Goal: Information Seeking & Learning: Learn about a topic

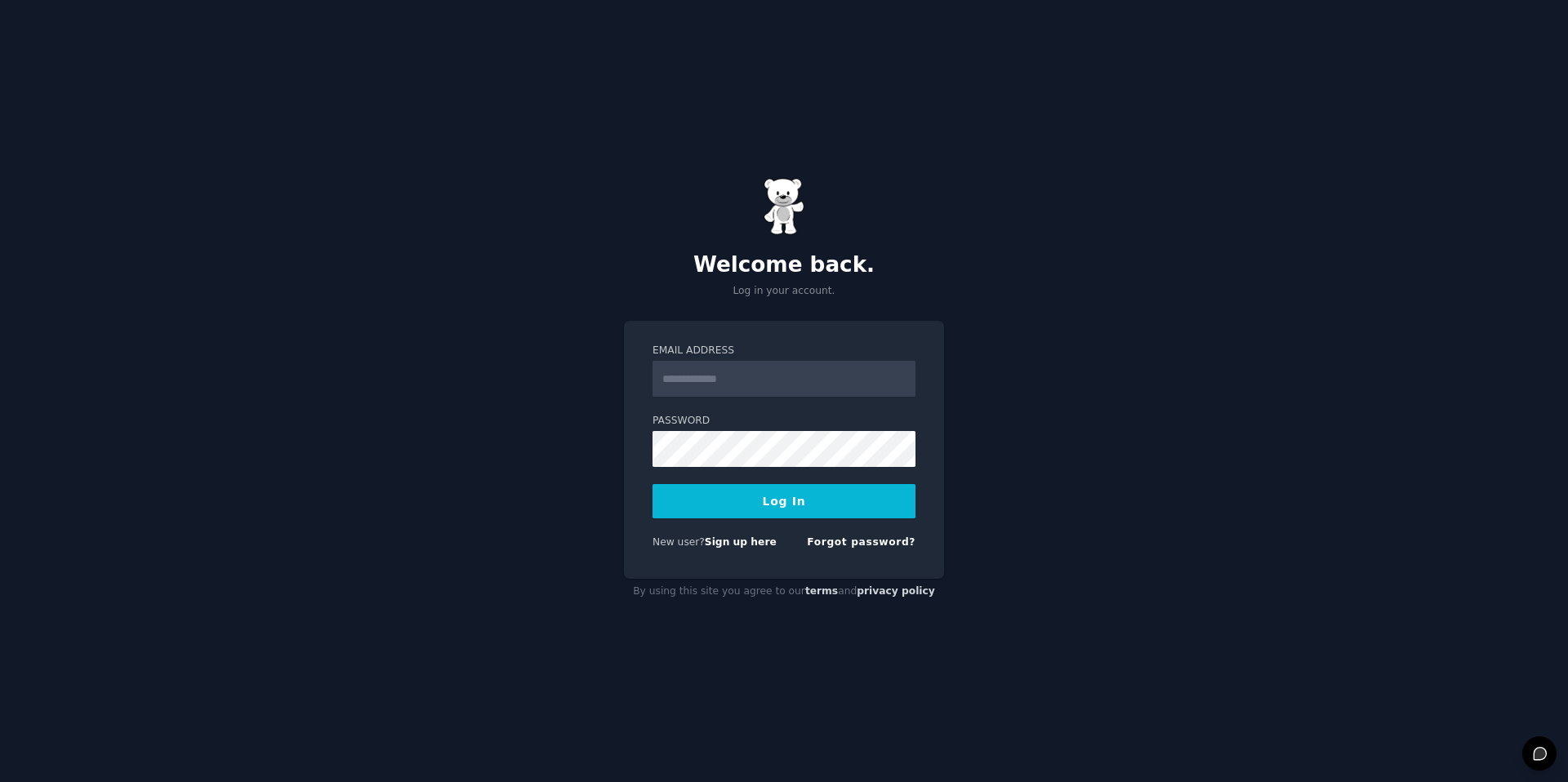
click at [680, 395] on input "Email Address" at bounding box center [784, 378] width 263 height 36
type input "**********"
click at [741, 488] on button "Log In" at bounding box center [784, 501] width 263 height 34
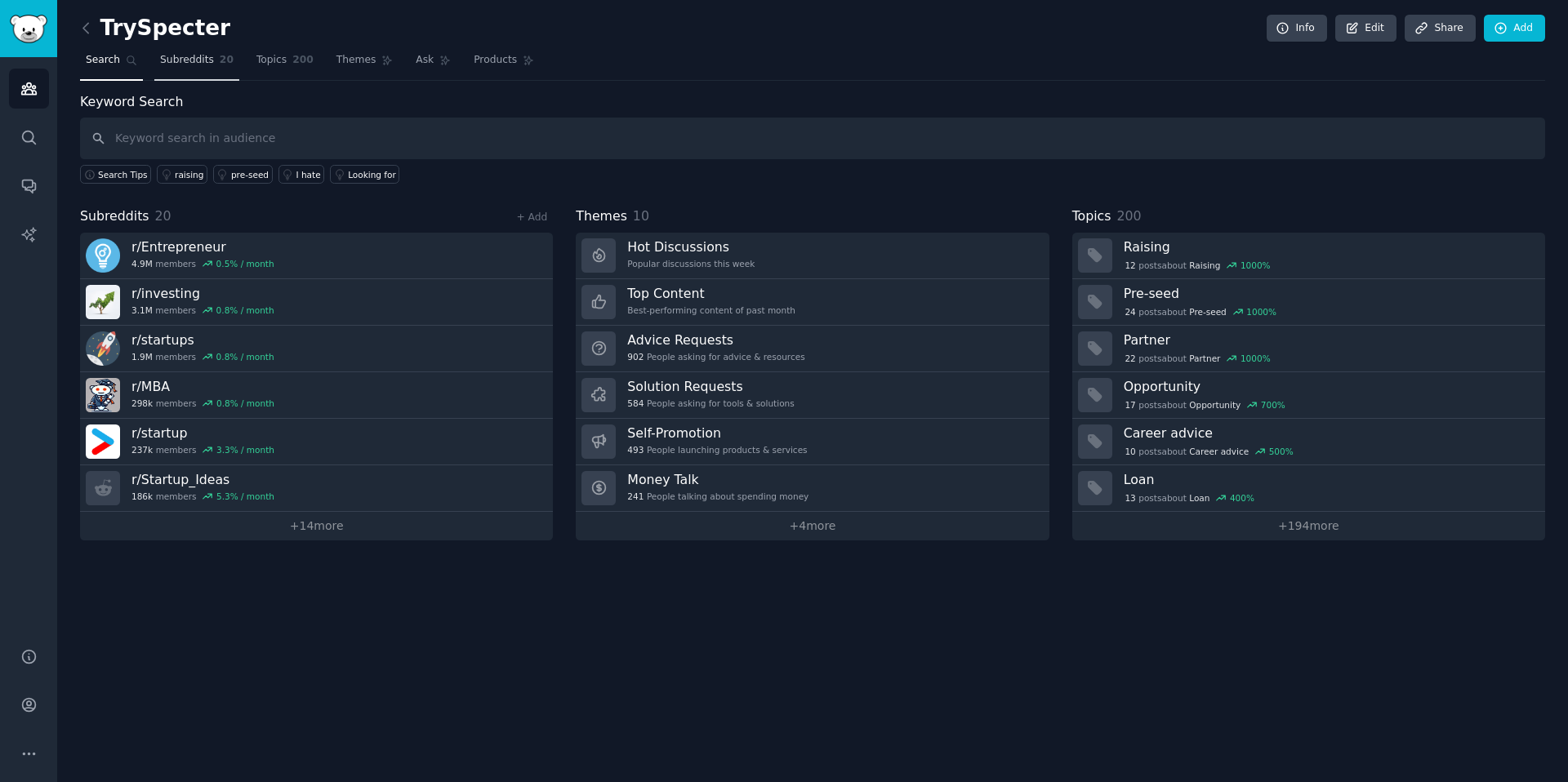
click at [197, 65] on span "Subreddits" at bounding box center [187, 61] width 54 height 15
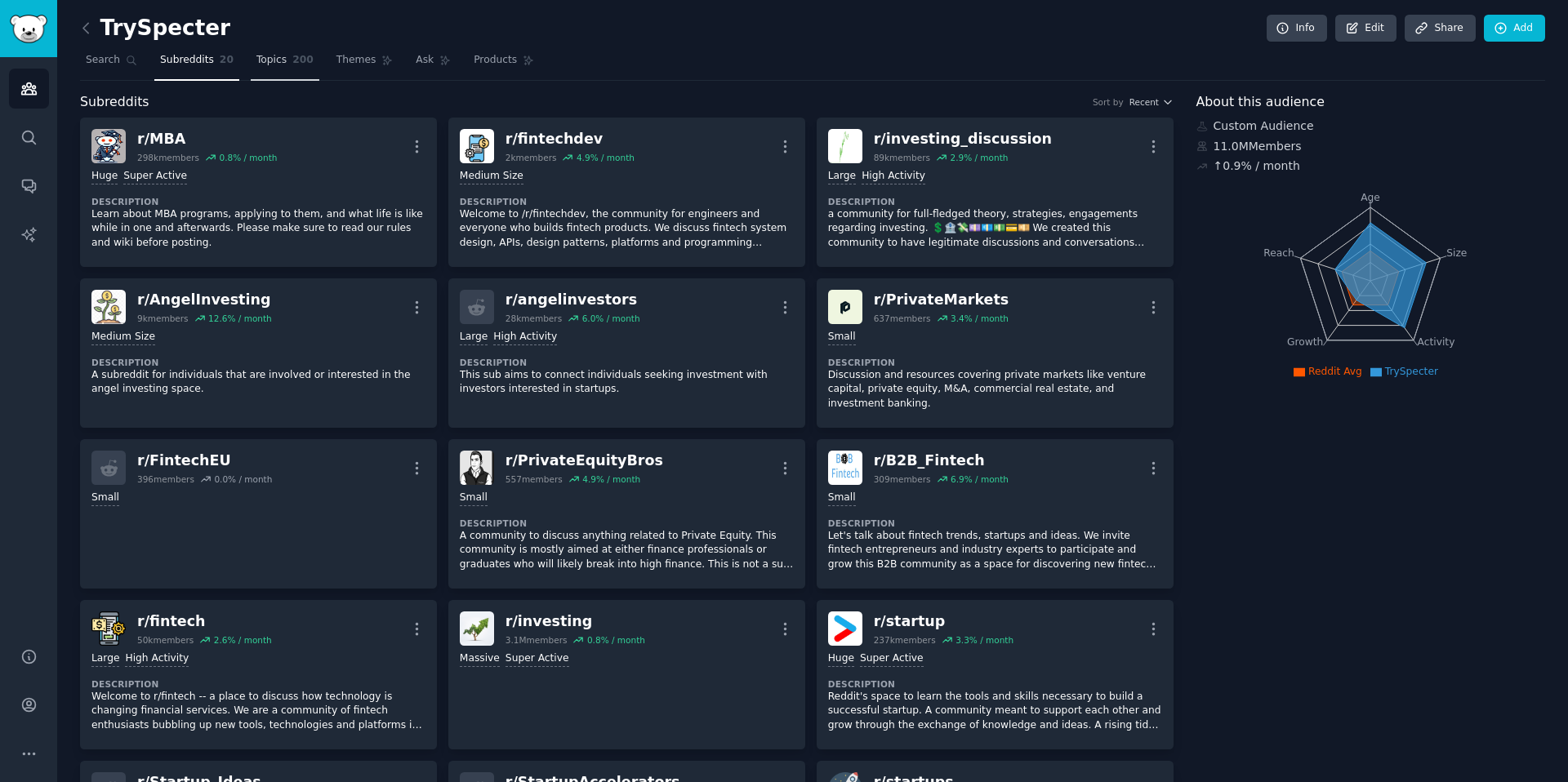
click at [293, 64] on span "200" at bounding box center [303, 61] width 22 height 15
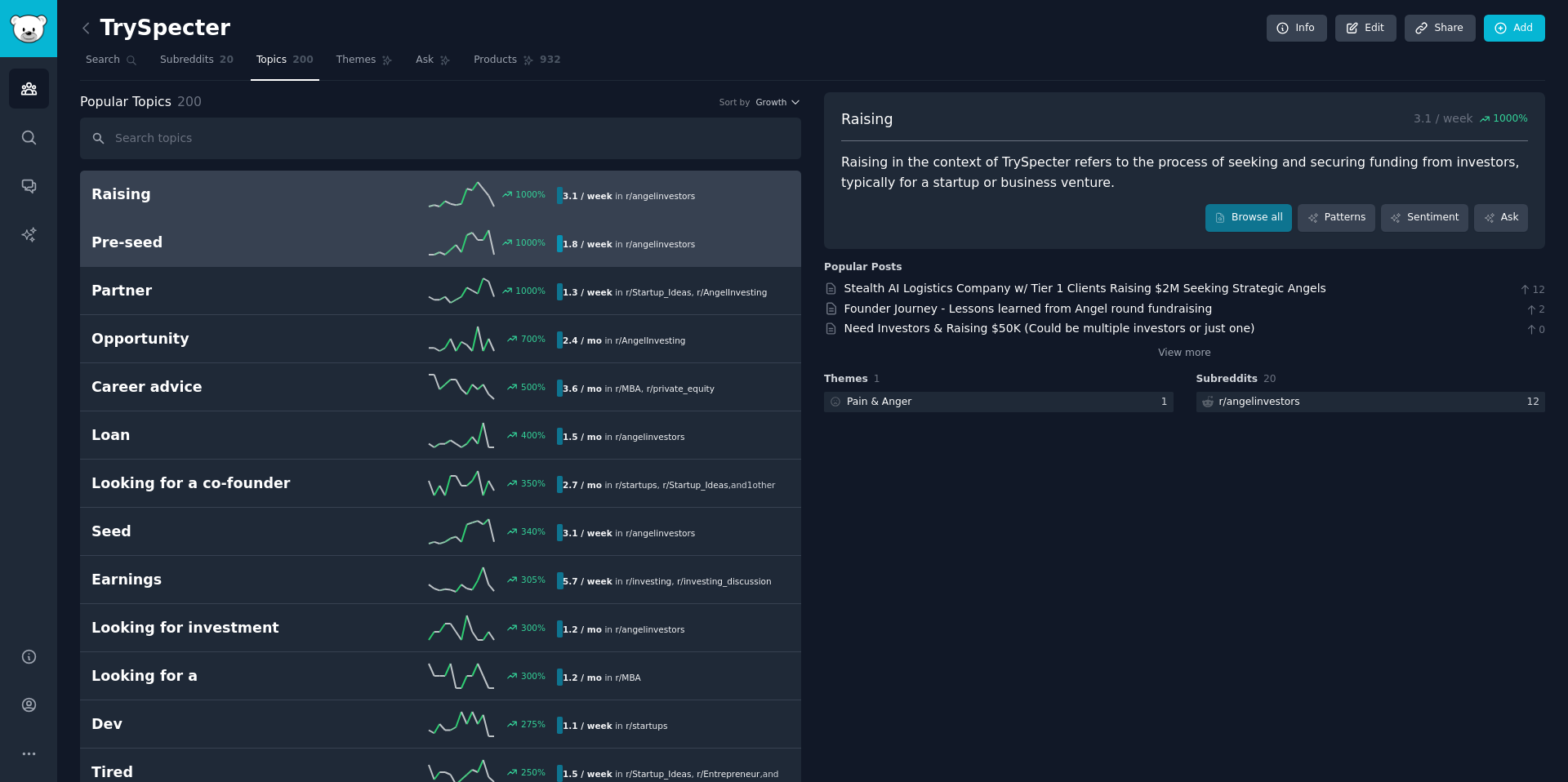
click at [321, 242] on h2 "Pre-seed" at bounding box center [207, 243] width 233 height 21
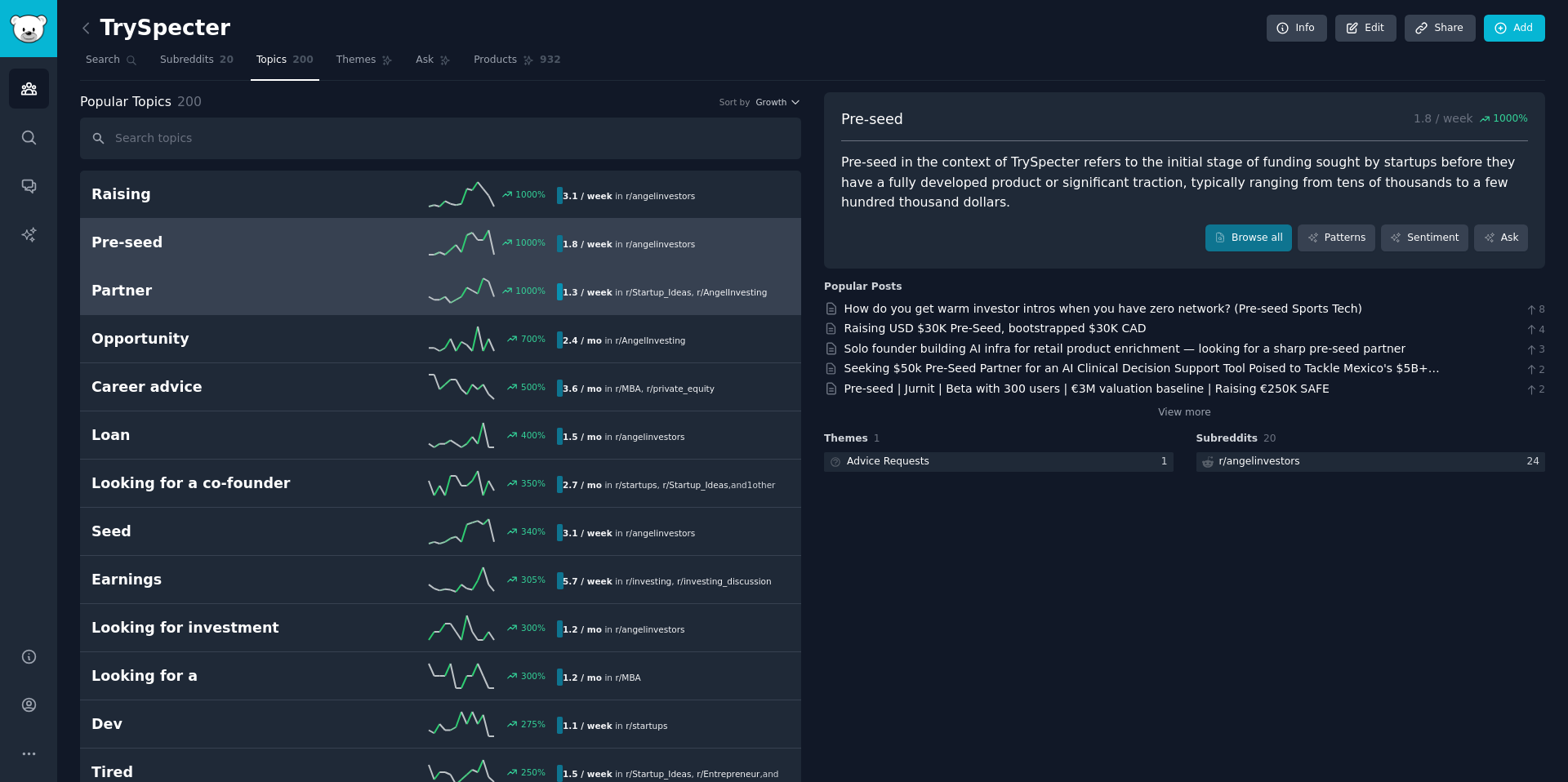
click at [348, 302] on div "1000 %" at bounding box center [440, 291] width 233 height 25
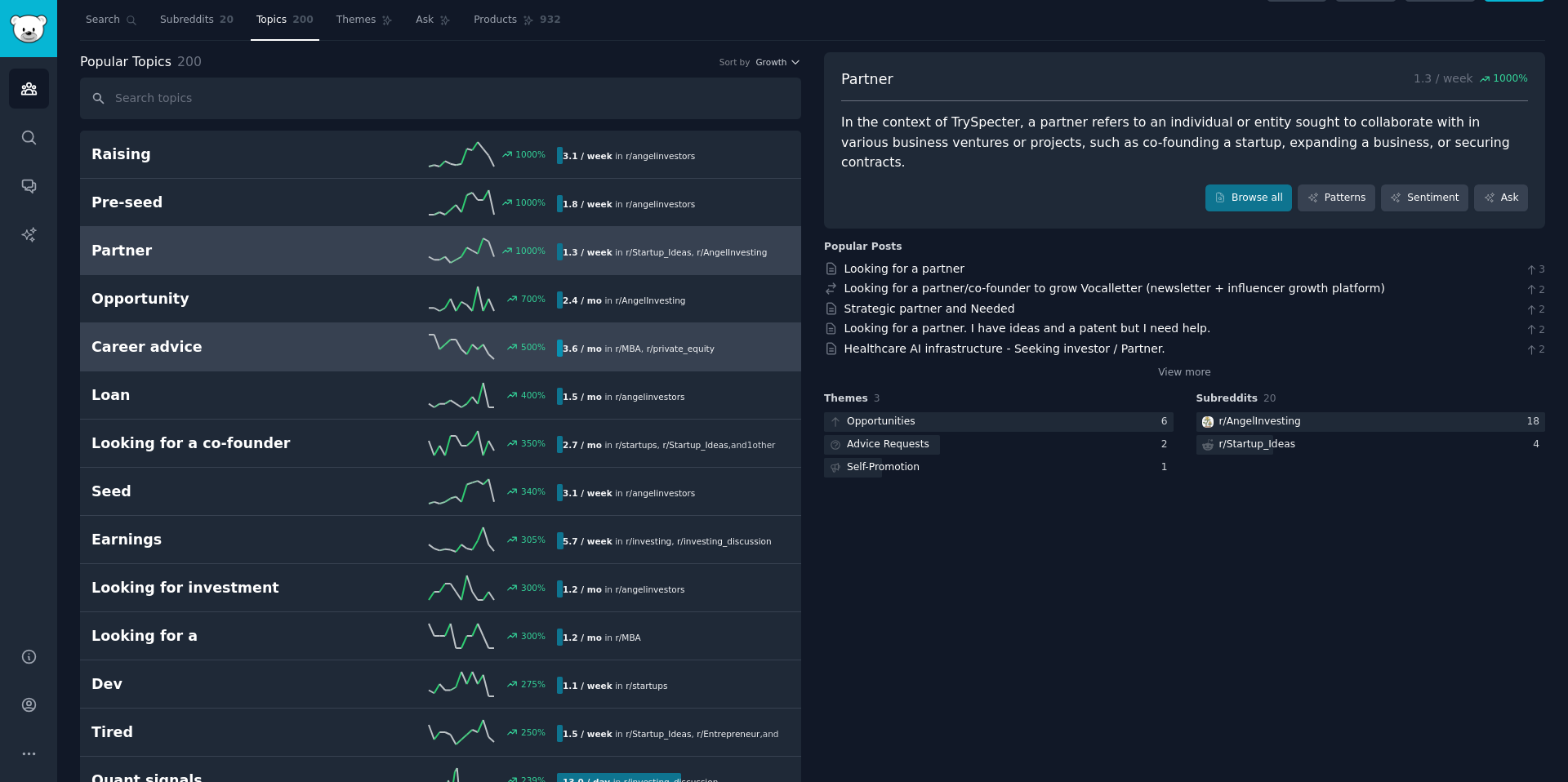
scroll to position [80, 0]
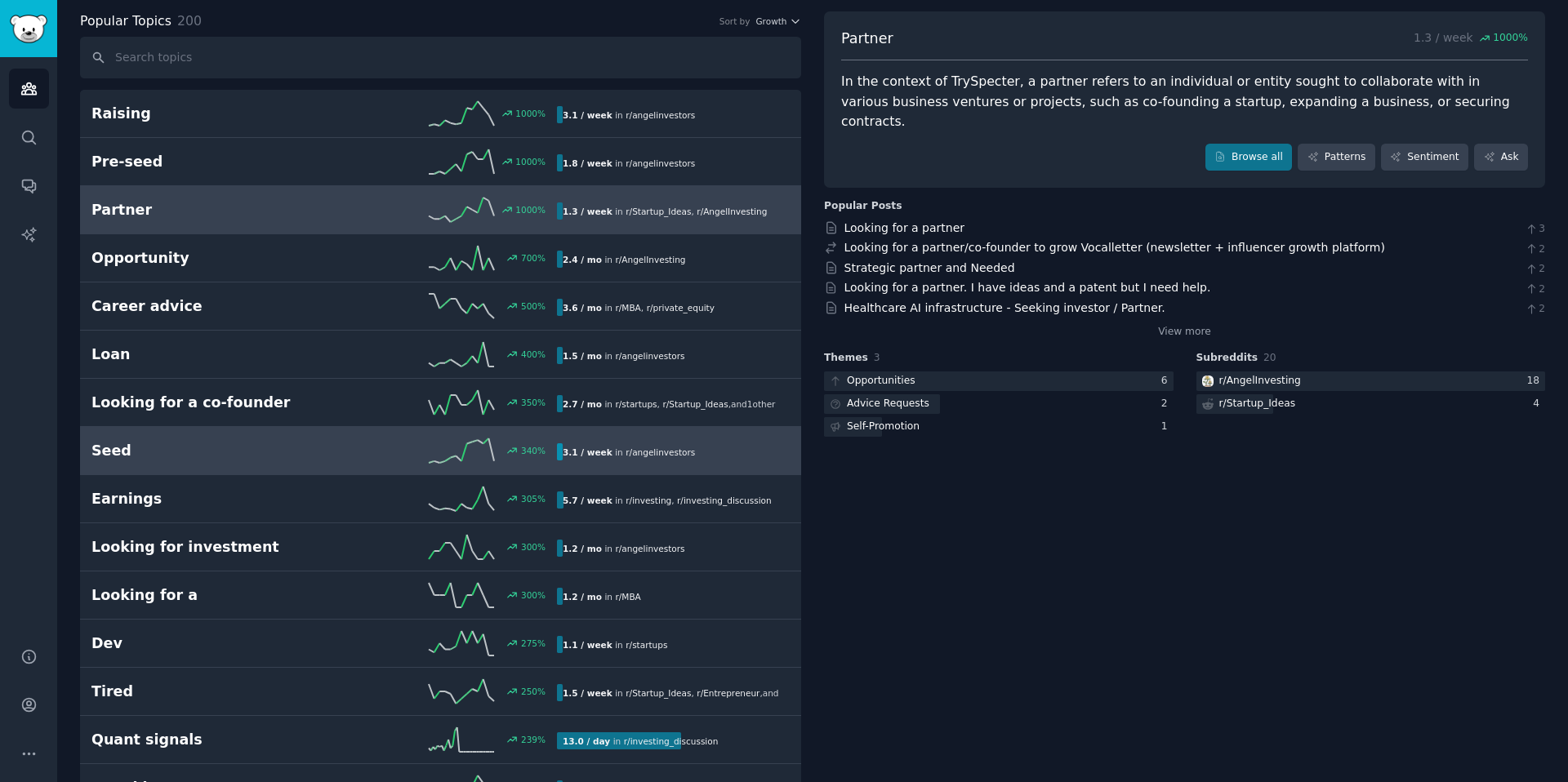
click at [265, 448] on h2 "Seed" at bounding box center [207, 451] width 233 height 21
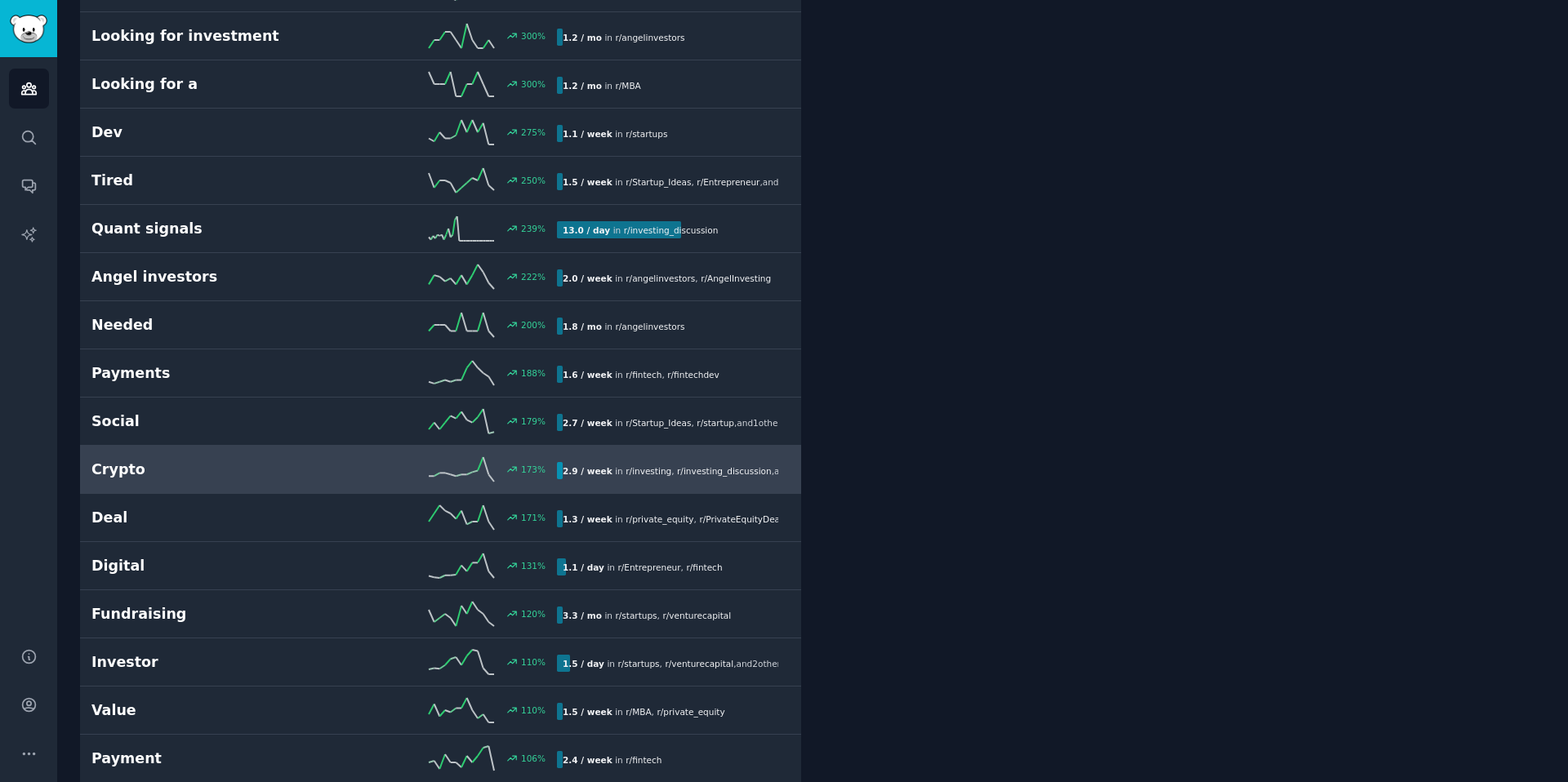
scroll to position [597, 0]
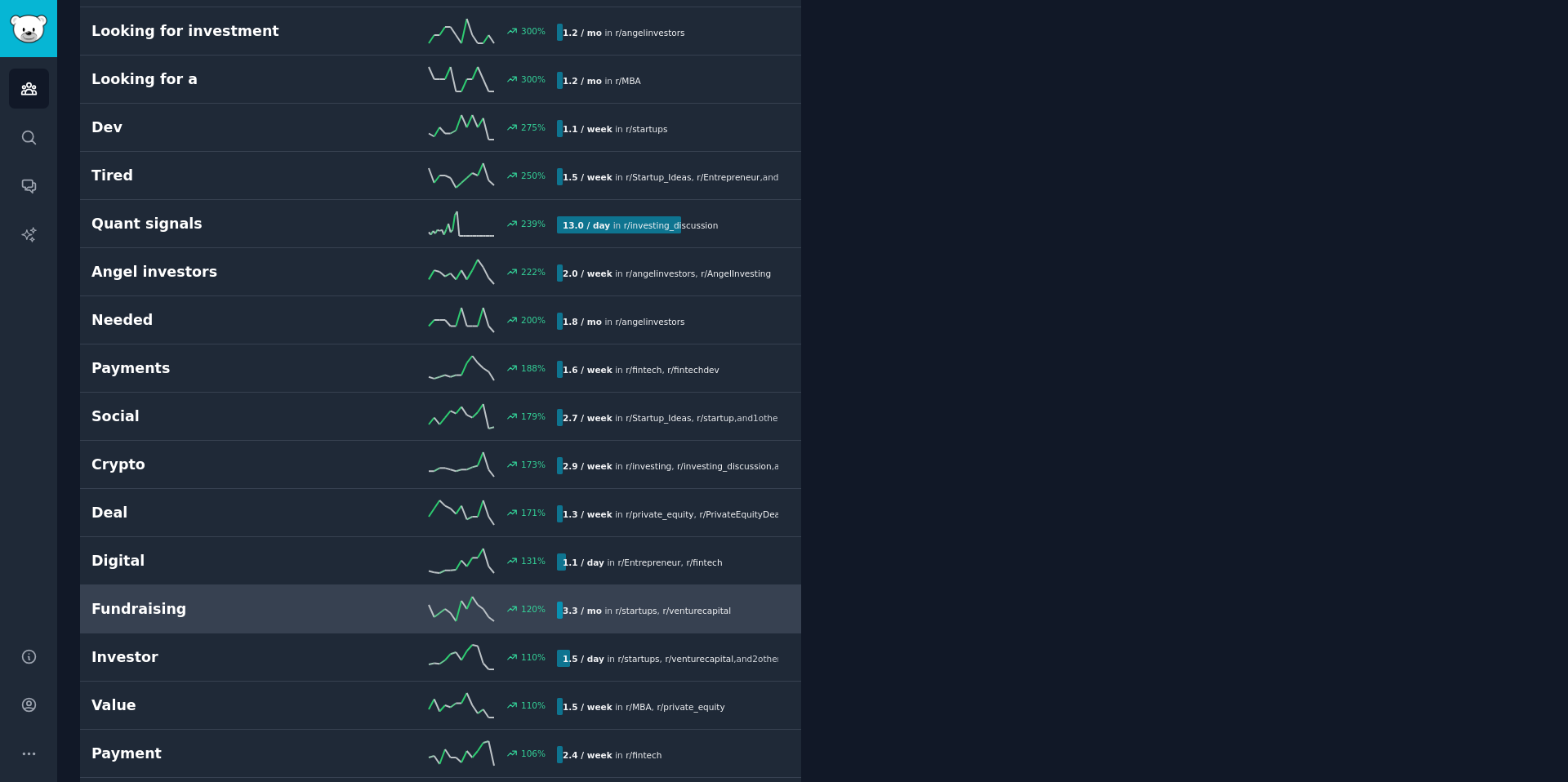
click at [224, 614] on h2 "Fundraising" at bounding box center [207, 610] width 233 height 21
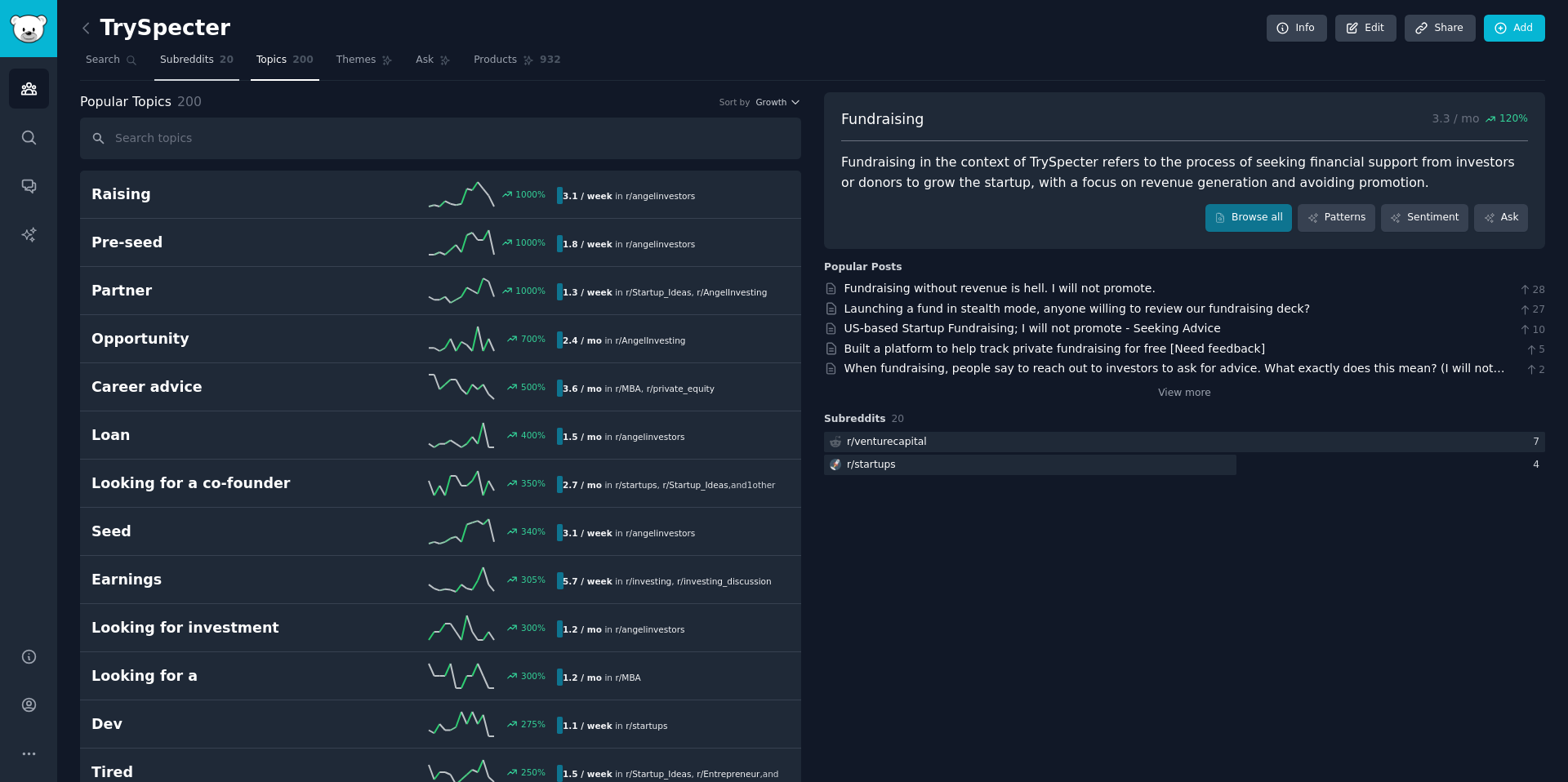
click at [209, 61] on span "Subreddits" at bounding box center [187, 61] width 54 height 15
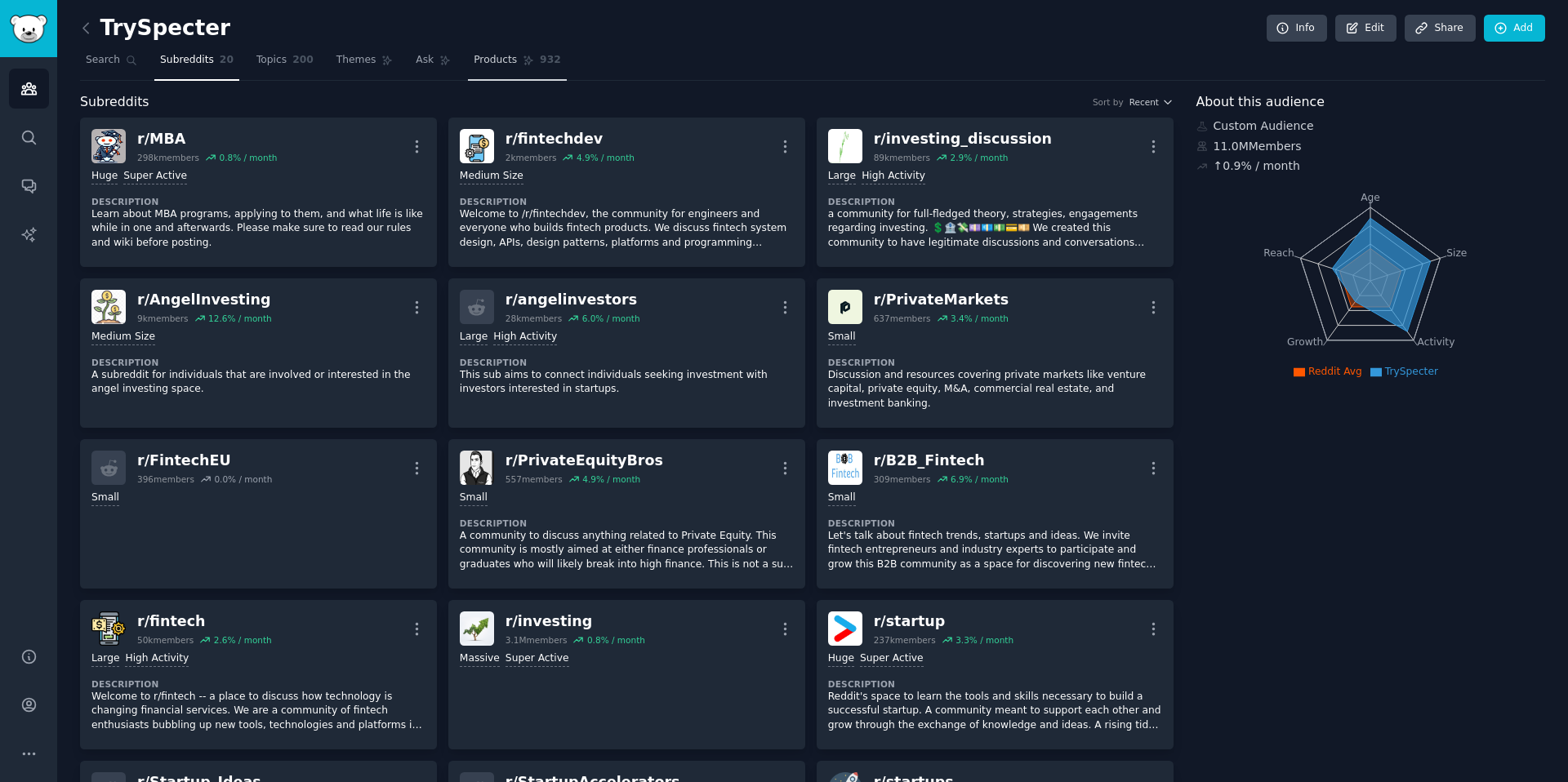
click at [473, 61] on span "Products" at bounding box center [495, 61] width 43 height 15
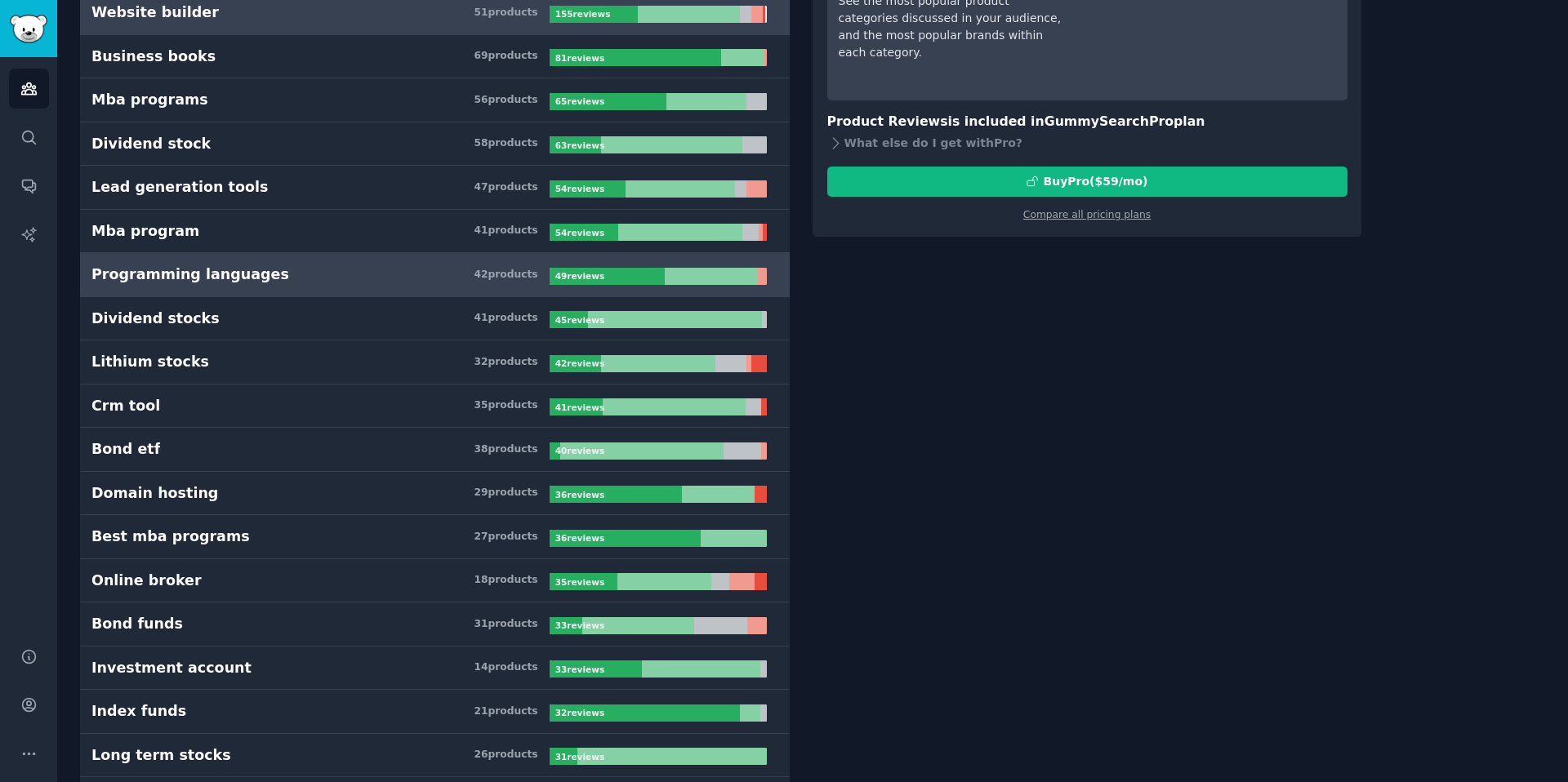
scroll to position [205, 0]
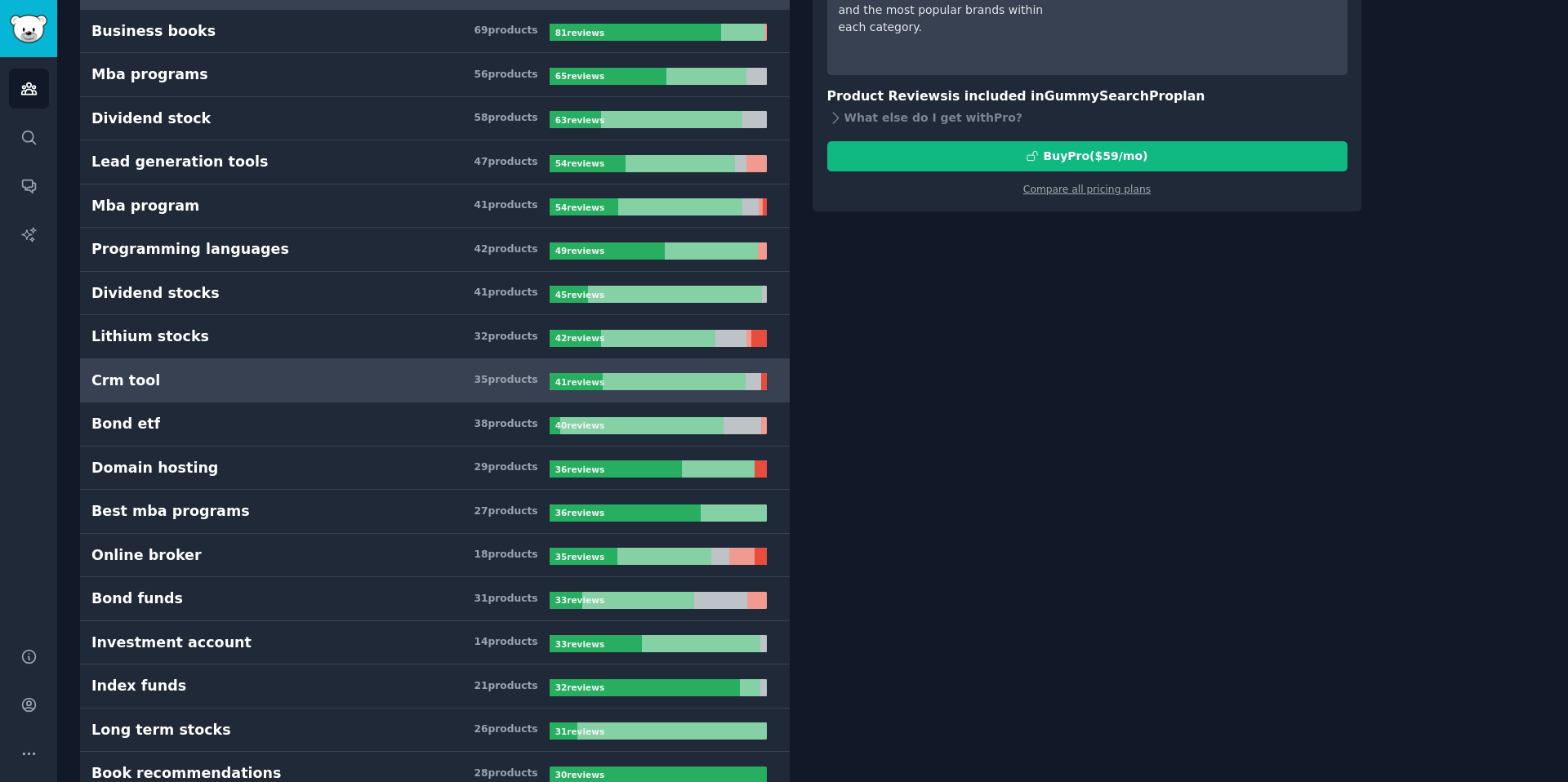
click at [216, 393] on link "Crm tool 35 product s 41 review s" at bounding box center [435, 381] width 710 height 44
click at [124, 381] on div "Crm tool" at bounding box center [125, 381] width 69 height 21
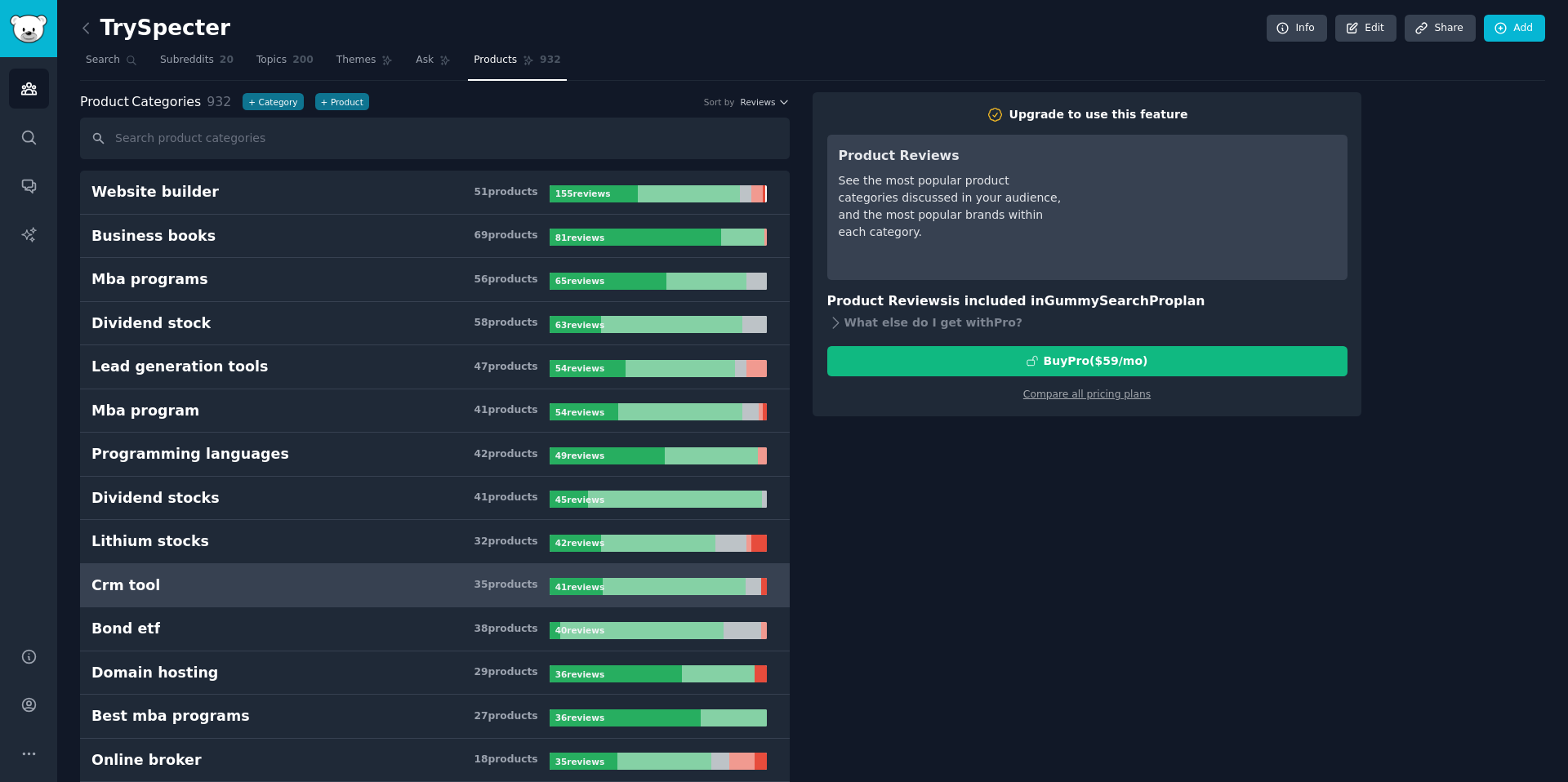
click at [173, 571] on link "Crm tool 35 product s 41 review s" at bounding box center [435, 585] width 710 height 44
click at [366, 64] on span "Themes" at bounding box center [357, 61] width 40 height 15
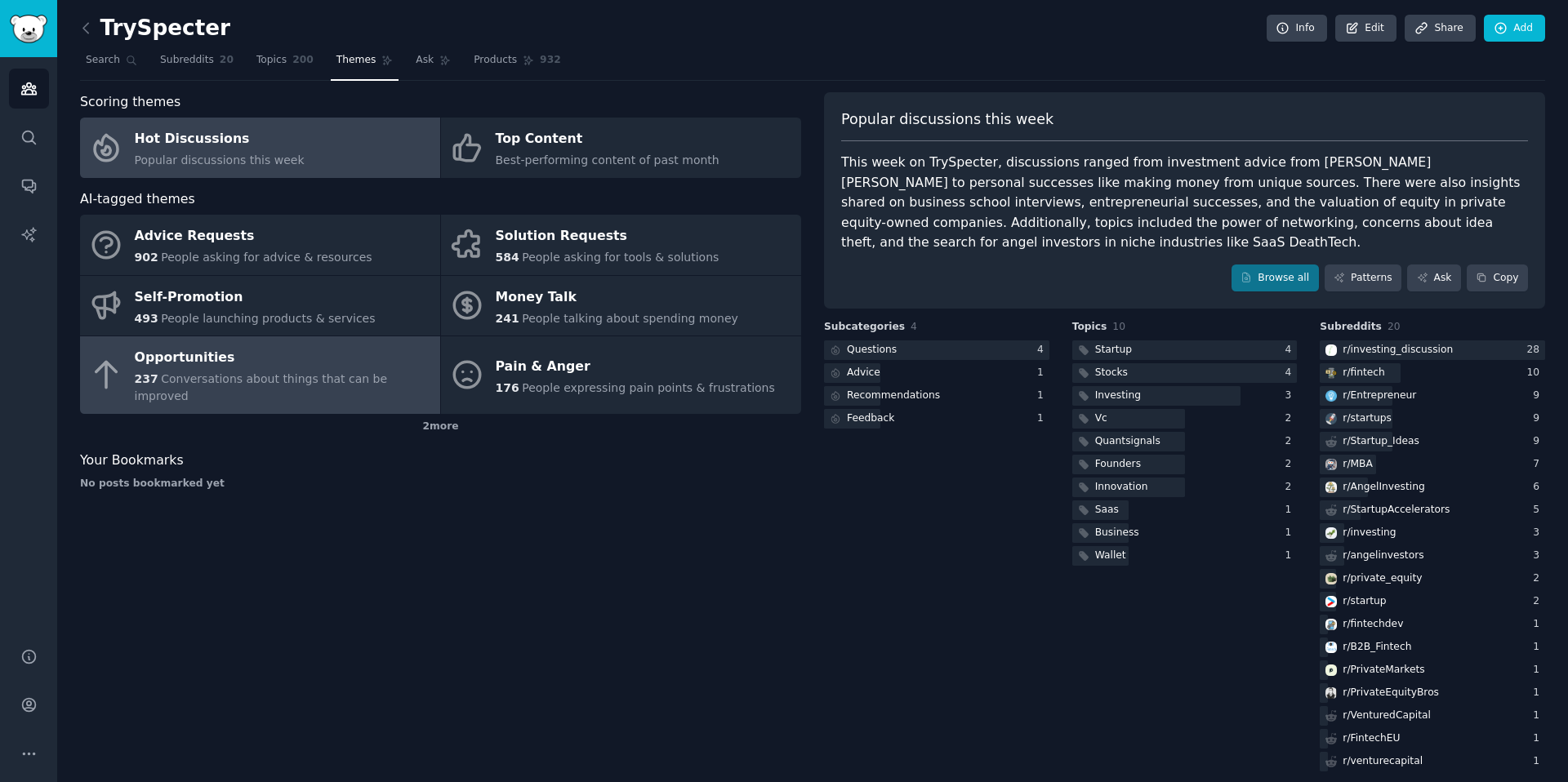
click at [279, 361] on div "Opportunities" at bounding box center [283, 359] width 297 height 27
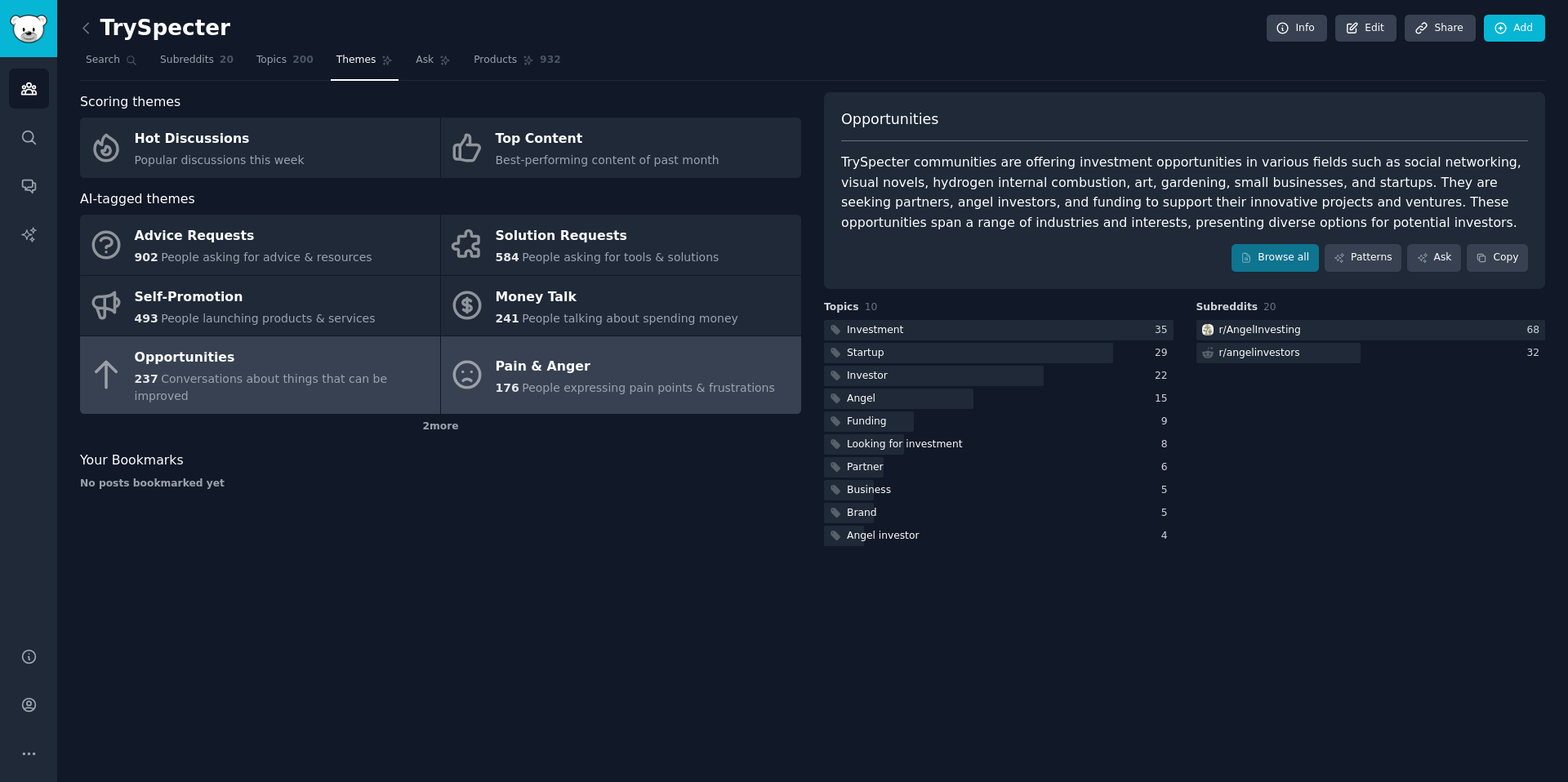
click at [587, 369] on div "Pain & Anger" at bounding box center [635, 367] width 279 height 27
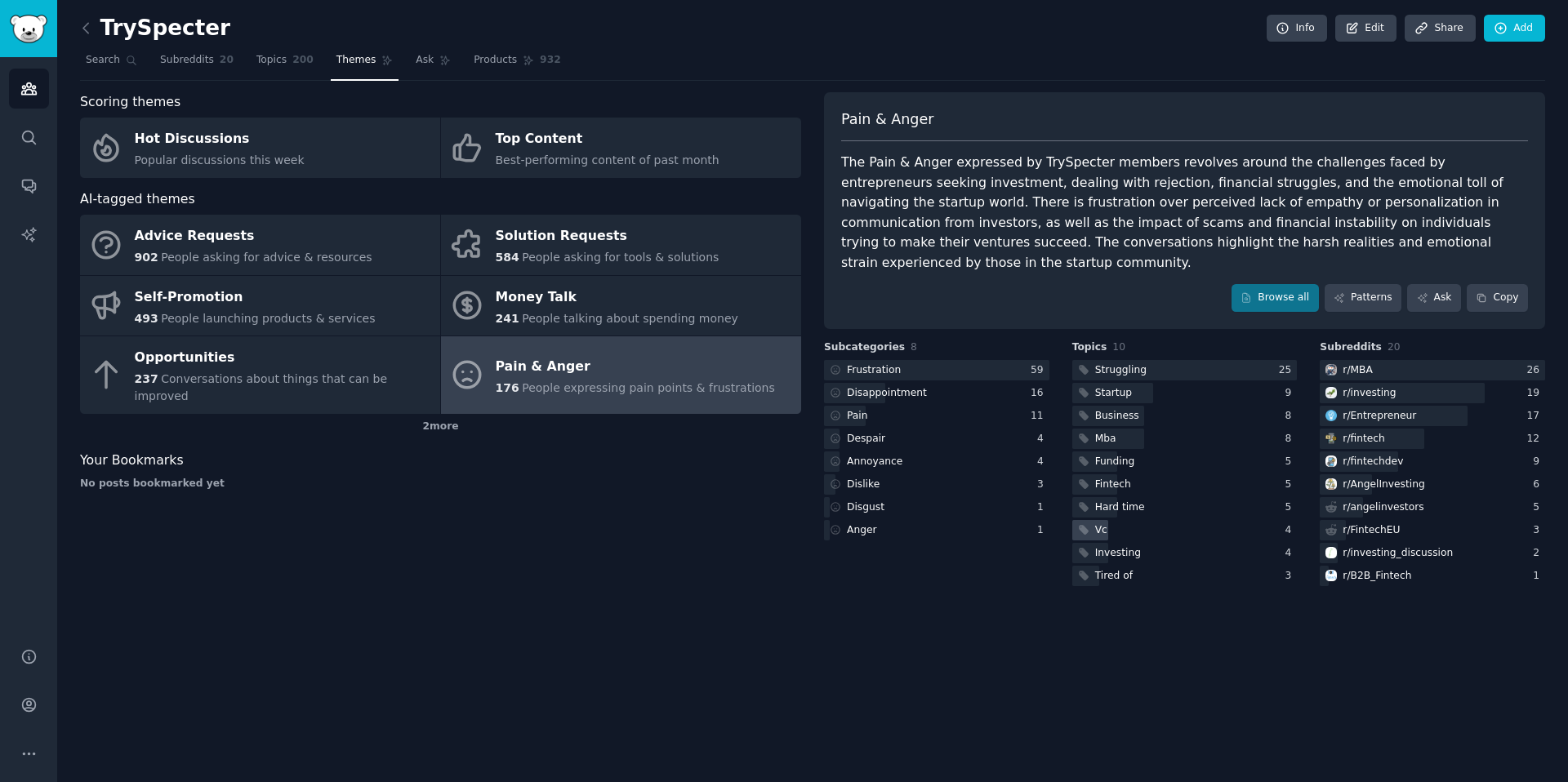
click at [1100, 523] on div "Vc" at bounding box center [1101, 531] width 12 height 15
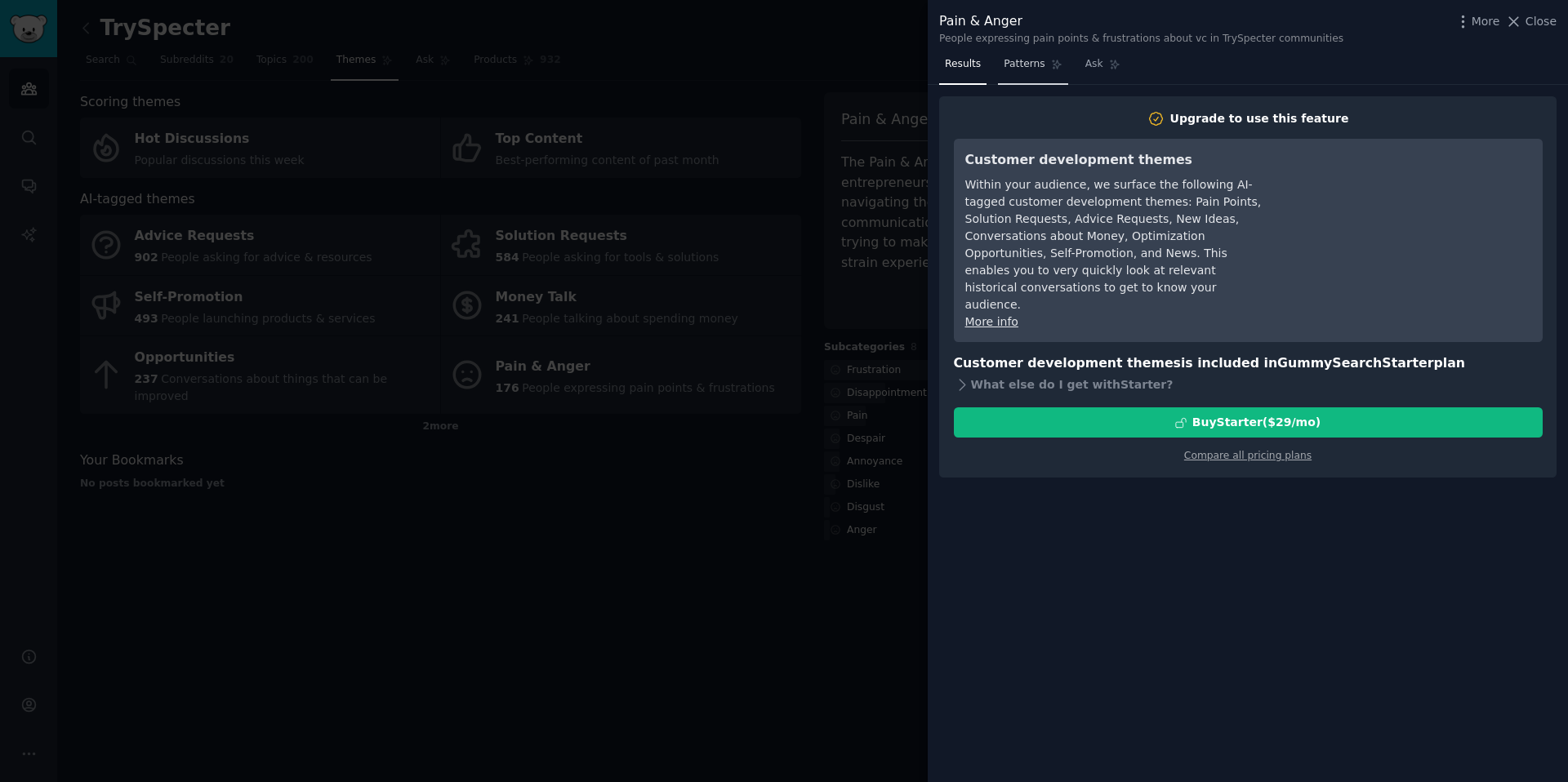
click at [1023, 64] on span "Patterns" at bounding box center [1023, 65] width 41 height 15
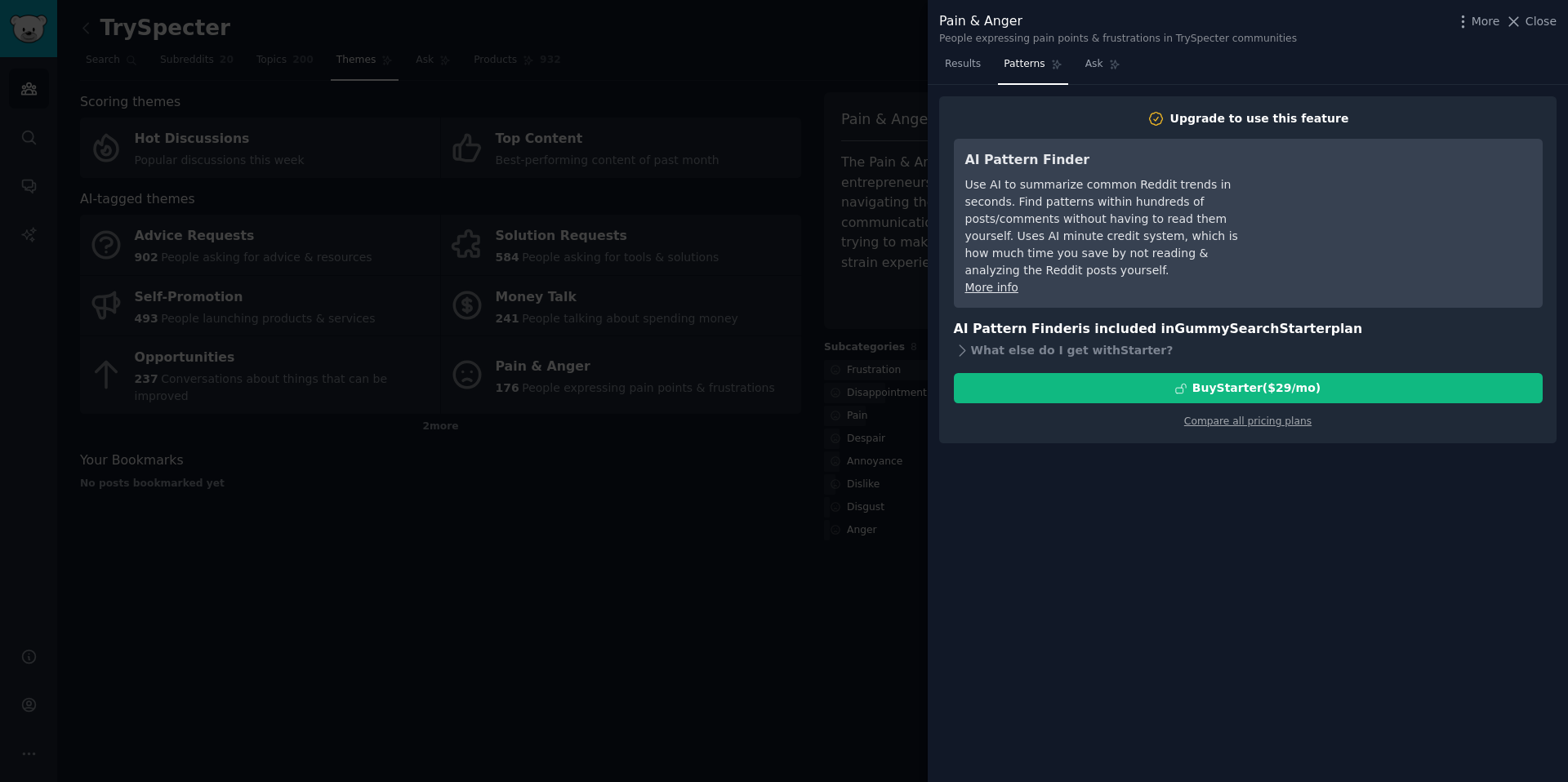
click at [1074, 65] on nav "Results Patterns Ask" at bounding box center [1032, 68] width 187 height 33
click at [842, 61] on div at bounding box center [784, 391] width 1568 height 782
